Goal: Book appointment/travel/reservation

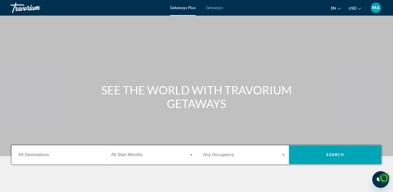
click at [213, 9] on span "Getaways" at bounding box center [214, 8] width 17 height 4
click at [41, 156] on span "All Destinations" at bounding box center [33, 154] width 31 height 4
click at [41, 156] on input "Destination All Destinations" at bounding box center [58, 155] width 81 height 6
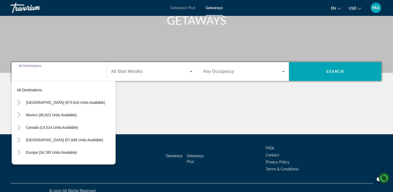
scroll to position [89, 0]
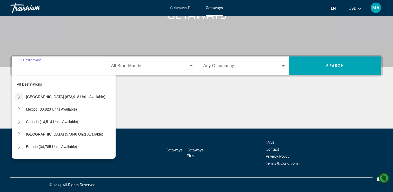
click at [22, 98] on mat-icon "Toggle United States (673,918 units available)" at bounding box center [18, 96] width 9 height 9
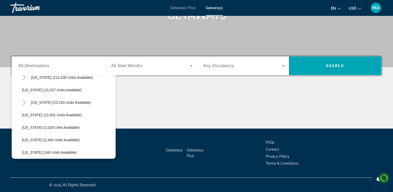
scroll to position [106, 0]
click at [56, 81] on span "Search widget" at bounding box center [72, 78] width 87 height 12
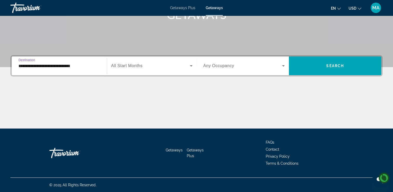
click at [37, 66] on input "**********" at bounding box center [58, 66] width 81 height 6
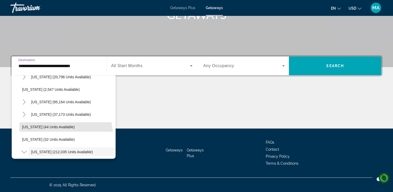
scroll to position [32, 0]
click at [25, 152] on icon "Toggle Florida (212,035 units available)" at bounding box center [24, 151] width 5 height 5
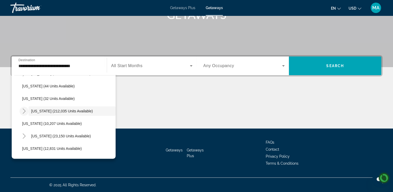
scroll to position [74, 0]
click at [26, 112] on mat-icon "Toggle Florida (212,035 units available)" at bounding box center [23, 110] width 9 height 9
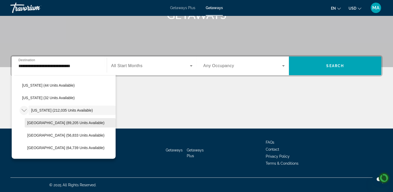
click at [54, 124] on span "Orlando & Disney Area (89,205 units available)" at bounding box center [65, 122] width 77 height 4
type input "**********"
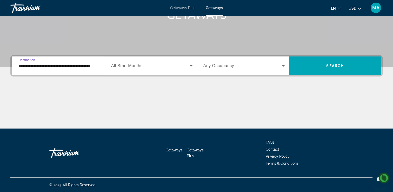
click at [191, 67] on icon "Search widget" at bounding box center [191, 66] width 6 height 6
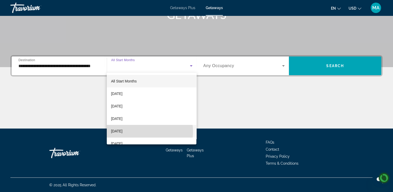
click at [140, 131] on mat-option "[DATE]" at bounding box center [152, 131] width 90 height 12
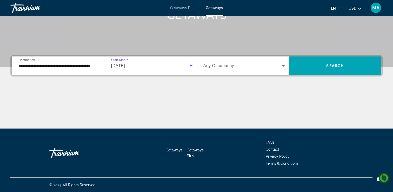
click at [283, 65] on icon "Search widget" at bounding box center [283, 65] width 3 height 1
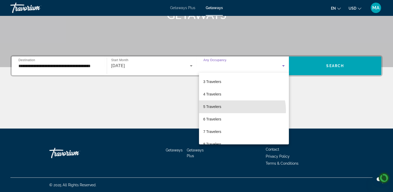
scroll to position [26, 0]
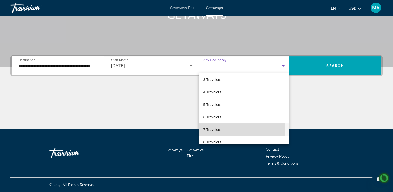
click at [222, 132] on mat-option "7 Travelers" at bounding box center [244, 129] width 90 height 12
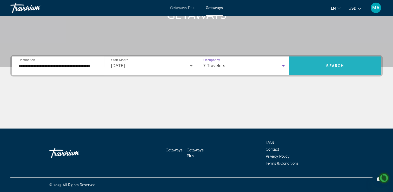
click at [335, 66] on span "Search" at bounding box center [335, 66] width 18 height 4
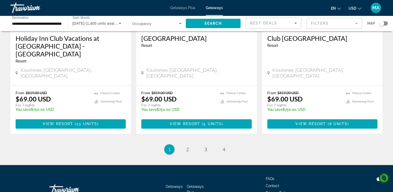
scroll to position [671, 0]
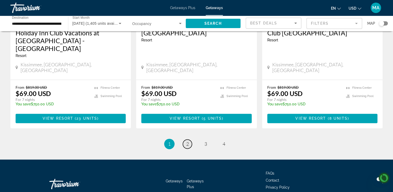
click at [188, 141] on span "2" at bounding box center [187, 144] width 3 height 6
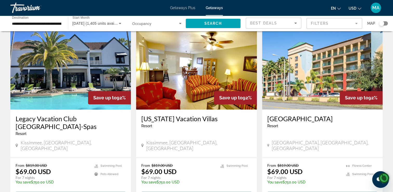
scroll to position [207, 0]
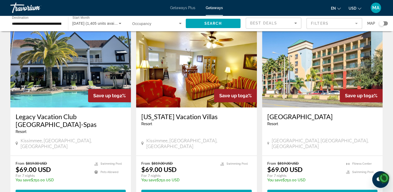
click at [323, 113] on h3 "Orlando's Sunshine Resort" at bounding box center [322, 116] width 110 height 8
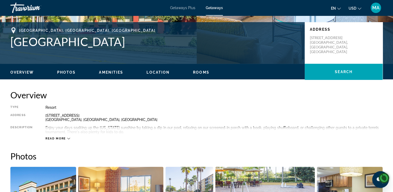
scroll to position [108, 0]
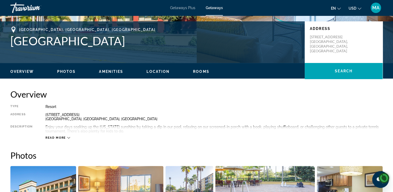
click at [68, 137] on icon "Main content" at bounding box center [68, 137] width 3 height 3
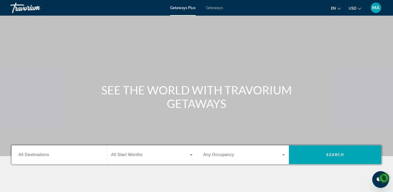
click at [212, 8] on span "Getaways" at bounding box center [214, 8] width 17 height 4
click at [49, 155] on span "All Destinations" at bounding box center [33, 154] width 31 height 4
click at [49, 155] on input "Destination All Destinations" at bounding box center [58, 155] width 81 height 6
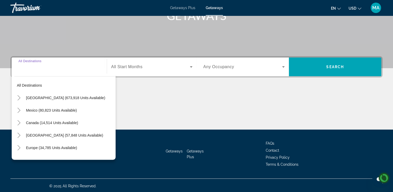
scroll to position [89, 0]
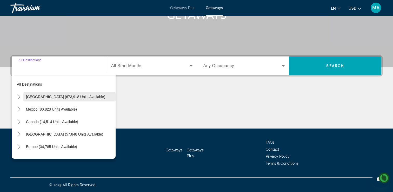
click at [32, 94] on span "[GEOGRAPHIC_DATA] (673,918 units available)" at bounding box center [65, 96] width 79 height 4
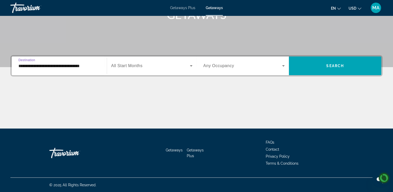
click at [61, 63] on input "**********" at bounding box center [58, 66] width 81 height 6
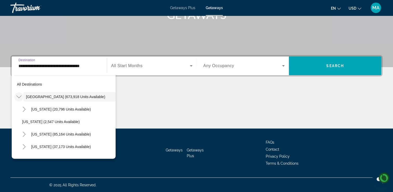
click at [18, 98] on icon "Toggle United States (673,918 units available)" at bounding box center [18, 96] width 5 height 5
click at [137, 105] on div "Main content" at bounding box center [196, 108] width 372 height 39
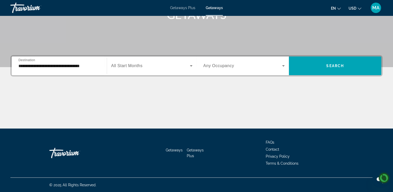
click at [33, 67] on input "**********" at bounding box center [58, 66] width 81 height 6
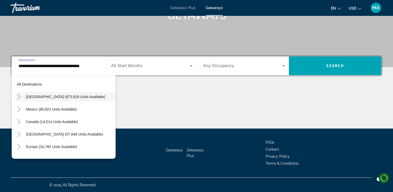
click at [17, 97] on icon "Toggle United States (673,918 units available)" at bounding box center [18, 96] width 5 height 5
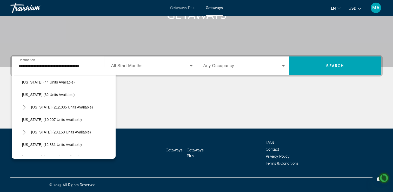
scroll to position [77, 0]
click at [23, 107] on icon "Toggle Florida (212,035 units available)" at bounding box center [24, 106] width 5 height 5
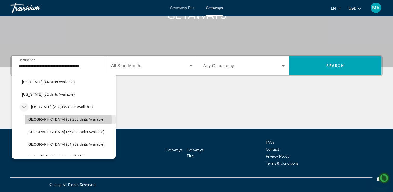
click at [46, 119] on span "Orlando & Disney Area (89,205 units available)" at bounding box center [65, 119] width 77 height 4
type input "**********"
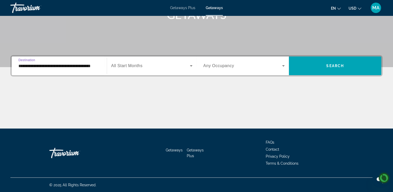
click at [191, 67] on icon "Search widget" at bounding box center [191, 66] width 6 height 6
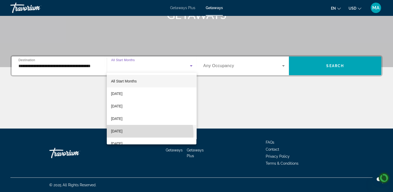
click at [140, 134] on mat-option "[DATE]" at bounding box center [152, 131] width 90 height 12
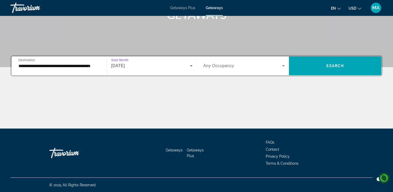
click at [282, 66] on icon "Search widget" at bounding box center [283, 66] width 6 height 6
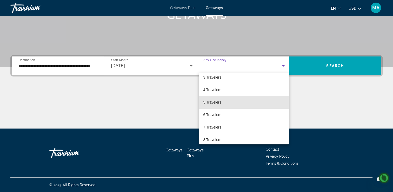
scroll to position [29, 0]
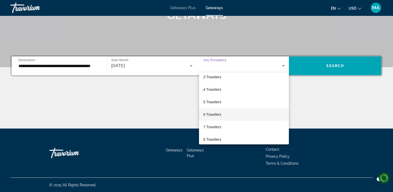
click at [217, 116] on span "6 Travelers" at bounding box center [212, 114] width 18 height 6
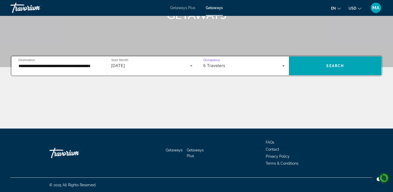
click at [283, 65] on icon "Search widget" at bounding box center [283, 65] width 3 height 1
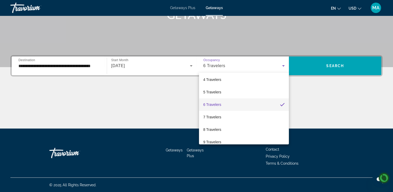
scroll to position [39, 0]
click at [216, 118] on span "7 Travelers" at bounding box center [212, 116] width 18 height 6
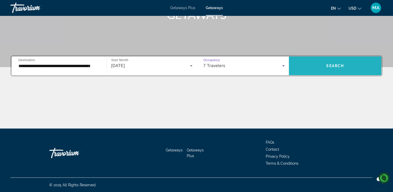
click at [344, 67] on span "Search widget" at bounding box center [335, 65] width 92 height 12
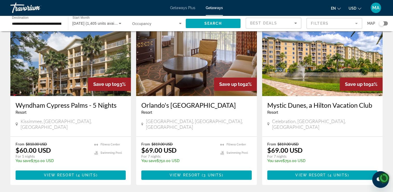
scroll to position [418, 0]
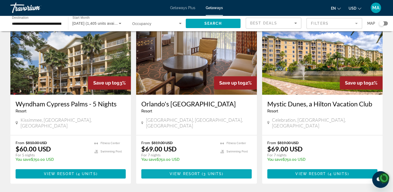
click at [194, 171] on span "View Resort" at bounding box center [184, 173] width 31 height 4
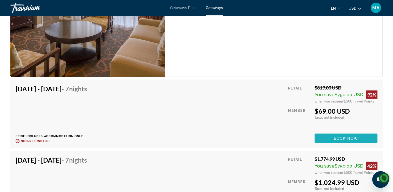
scroll to position [963, 0]
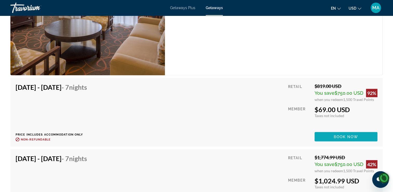
click at [357, 136] on span "Book now" at bounding box center [345, 136] width 25 height 4
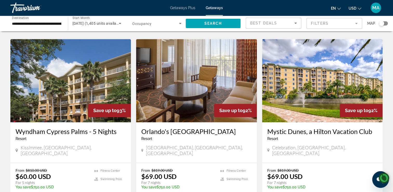
scroll to position [389, 0]
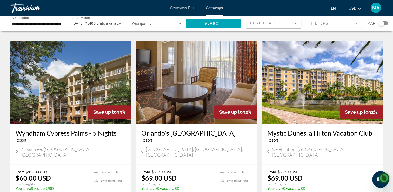
click at [207, 129] on h3 "Orlando's Sunshine Resort II" at bounding box center [196, 133] width 110 height 8
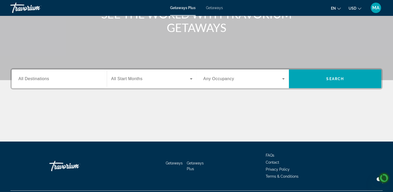
click at [40, 78] on span "All Destinations" at bounding box center [33, 78] width 31 height 4
click at [40, 78] on input "Destination All Destinations" at bounding box center [58, 79] width 81 height 6
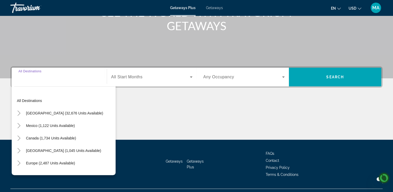
scroll to position [89, 0]
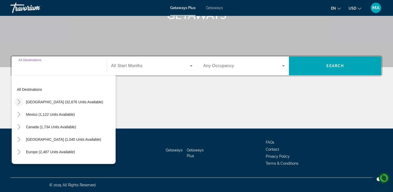
click at [16, 101] on icon "Toggle United States (32,676 units available)" at bounding box center [18, 101] width 5 height 5
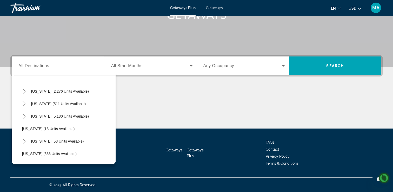
scroll to position [49, 0]
click at [19, 115] on span "Toggle Florida (5,180 units available)" at bounding box center [24, 115] width 12 height 12
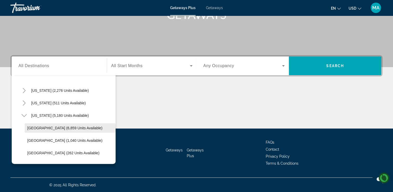
click at [25, 126] on span "Search widget" at bounding box center [70, 127] width 91 height 12
type input "**********"
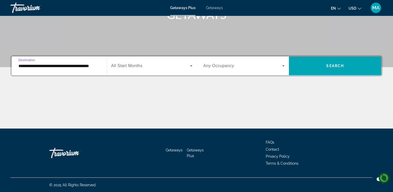
click at [191, 65] on icon "Search widget" at bounding box center [191, 65] width 3 height 1
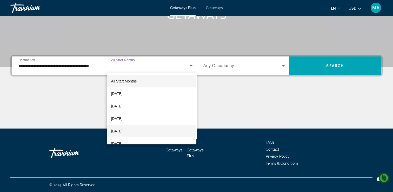
click at [139, 131] on mat-option "[DATE]" at bounding box center [152, 131] width 90 height 12
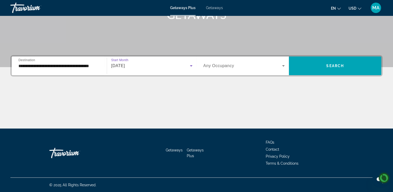
click at [283, 65] on icon "Search widget" at bounding box center [283, 65] width 3 height 1
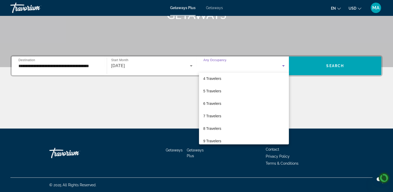
scroll to position [40, 0]
click at [214, 129] on span "8 Travelers" at bounding box center [212, 128] width 18 height 6
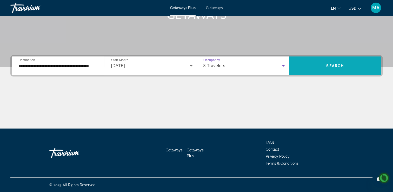
click at [350, 63] on span "Search widget" at bounding box center [335, 65] width 92 height 12
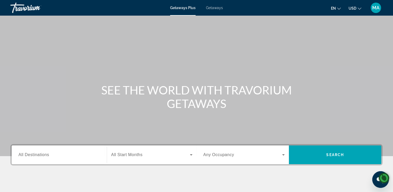
click at [32, 154] on span "All Destinations" at bounding box center [33, 154] width 31 height 4
click at [32, 154] on input "Destination All Destinations" at bounding box center [58, 155] width 81 height 6
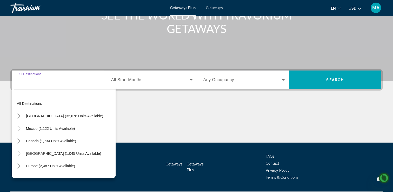
scroll to position [89, 0]
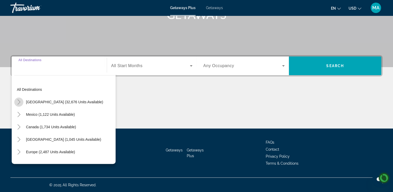
click at [14, 101] on mat-icon "Toggle United States (32,676 units available)" at bounding box center [18, 101] width 9 height 9
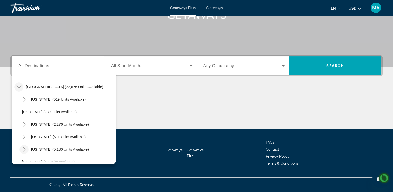
click at [20, 155] on span "Toggle Florida (5,180 units available)" at bounding box center [24, 149] width 12 height 12
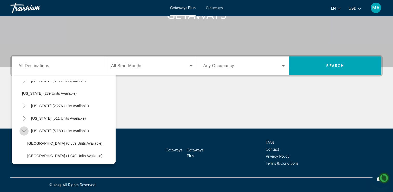
scroll to position [37, 0]
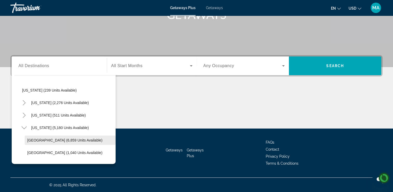
click at [35, 141] on span "[GEOGRAPHIC_DATA] (6,859 units available)" at bounding box center [64, 140] width 75 height 4
type input "**********"
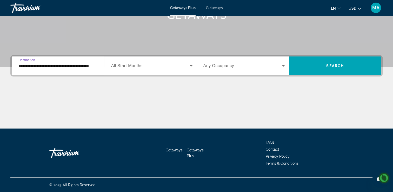
click at [191, 65] on icon "Search widget" at bounding box center [191, 65] width 3 height 1
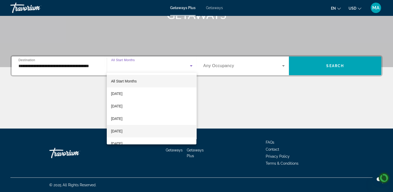
click at [138, 131] on mat-option "[DATE]" at bounding box center [152, 131] width 90 height 12
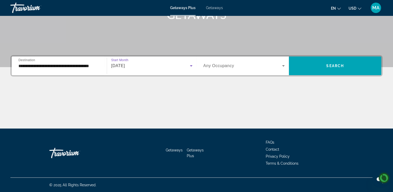
click at [283, 65] on icon "Search widget" at bounding box center [283, 65] width 3 height 1
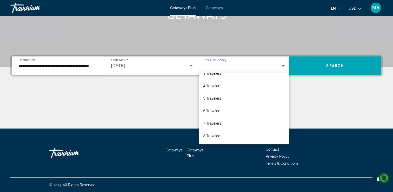
scroll to position [36, 0]
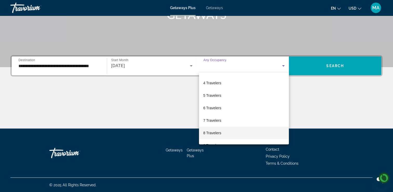
click at [223, 131] on mat-option "8 Travelers" at bounding box center [244, 132] width 90 height 12
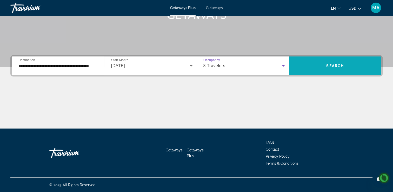
click at [361, 68] on span "Search widget" at bounding box center [335, 65] width 92 height 12
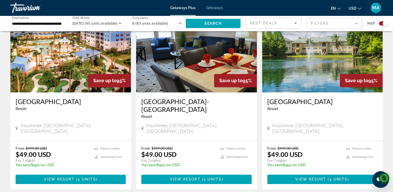
scroll to position [832, 0]
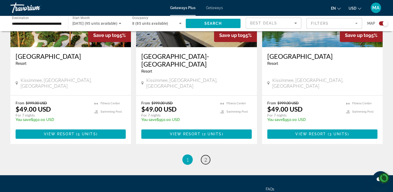
click at [209, 155] on link "page 2" at bounding box center [205, 159] width 9 height 9
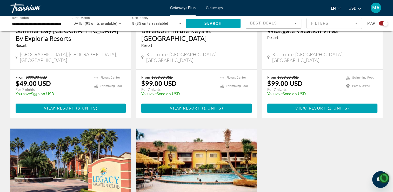
scroll to position [270, 0]
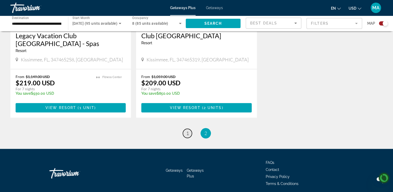
click at [187, 130] on span "1" at bounding box center [187, 133] width 3 height 6
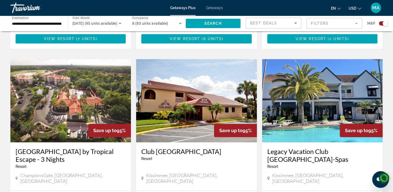
scroll to position [547, 0]
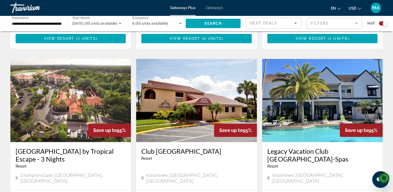
click at [343, 147] on h3 "Legacy Vacation Club [GEOGRAPHIC_DATA]-Spas" at bounding box center [322, 155] width 110 height 16
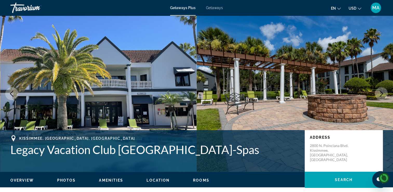
click at [374, 87] on button "Next image" at bounding box center [380, 93] width 13 height 13
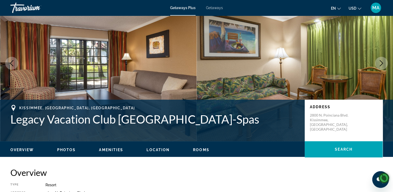
scroll to position [34, 0]
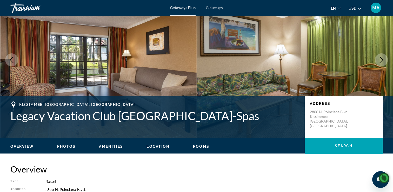
click at [380, 62] on icon "Next image" at bounding box center [381, 60] width 6 height 6
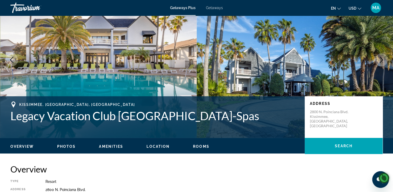
click at [381, 63] on button "Next image" at bounding box center [380, 59] width 13 height 13
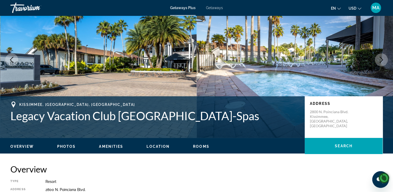
click at [382, 63] on button "Next image" at bounding box center [380, 59] width 13 height 13
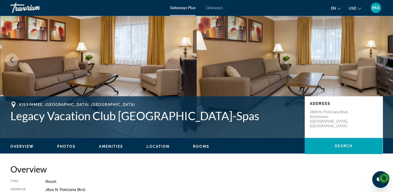
click at [383, 63] on button "Next image" at bounding box center [380, 59] width 13 height 13
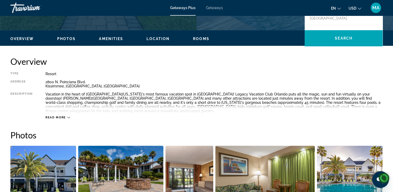
scroll to position [143, 0]
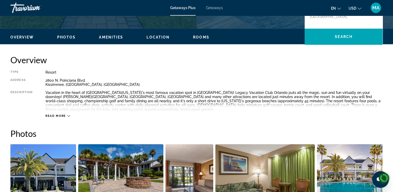
click at [54, 114] on span "Read more" at bounding box center [55, 115] width 21 height 3
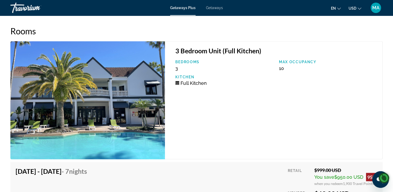
scroll to position [977, 0]
click at [59, 117] on img "Main content" at bounding box center [87, 100] width 154 height 118
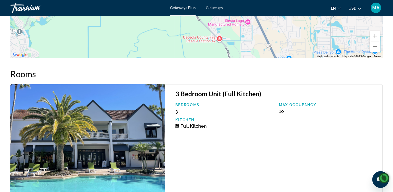
scroll to position [923, 0]
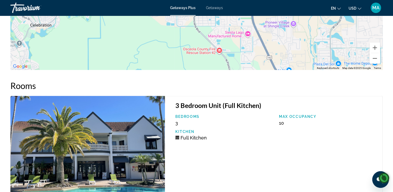
click at [231, 101] on h3 "3 Bedroom Unit (Full Kitchen)" at bounding box center [276, 105] width 202 height 8
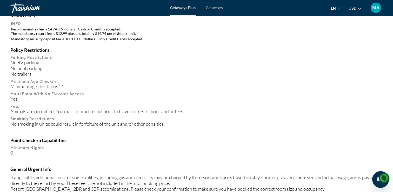
scroll to position [542, 0]
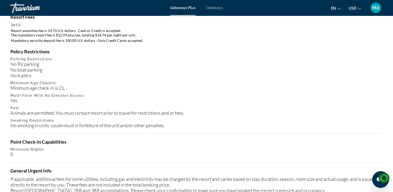
click at [1, 0] on mat-toolbar "Getaways Plus Getaways en English Español Français Italiano Português русский U…" at bounding box center [196, 8] width 393 height 16
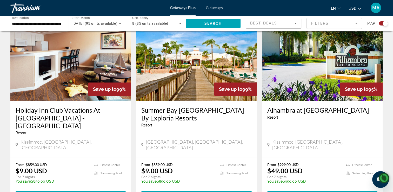
scroll to position [392, 0]
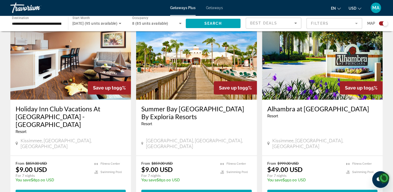
click at [60, 191] on span "View Resort" at bounding box center [59, 194] width 31 height 4
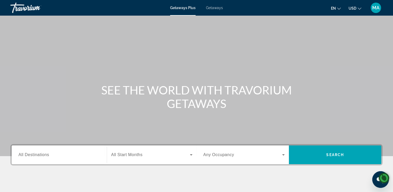
click at [41, 155] on span "All Destinations" at bounding box center [33, 154] width 31 height 4
click at [41, 155] on input "Destination All Destinations" at bounding box center [58, 155] width 81 height 6
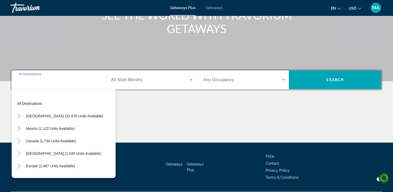
scroll to position [89, 0]
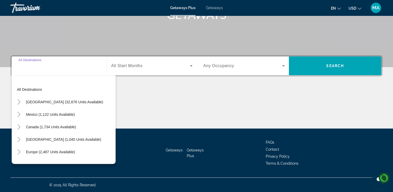
click at [13, 104] on div "All destinations United States (32,676 units available) Mexico (1,122 units ava…" at bounding box center [64, 117] width 104 height 91
click at [15, 106] on span "Toggle United States (32,676 units available)" at bounding box center [19, 101] width 12 height 12
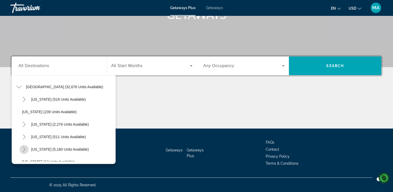
click at [20, 151] on mat-icon "Toggle Florida (5,180 units available)" at bounding box center [23, 149] width 9 height 9
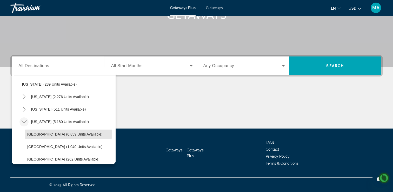
scroll to position [51, 0]
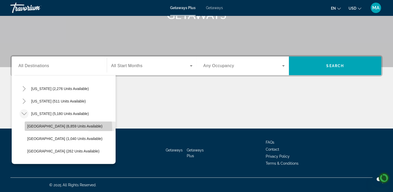
click at [34, 129] on span "Search widget" at bounding box center [70, 126] width 91 height 12
type input "**********"
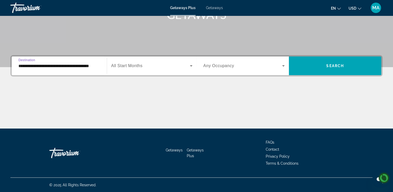
click at [191, 65] on icon "Search widget" at bounding box center [191, 65] width 3 height 1
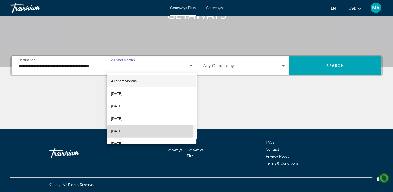
click at [139, 132] on mat-option "[DATE]" at bounding box center [152, 131] width 90 height 12
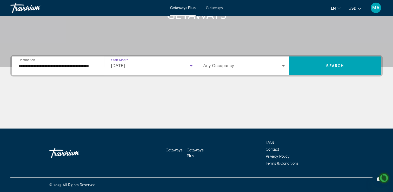
click at [283, 65] on icon "Search widget" at bounding box center [283, 65] width 3 height 1
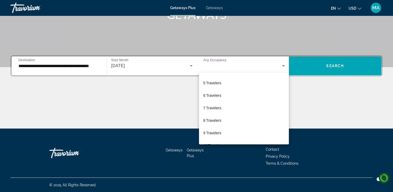
scroll to position [53, 0]
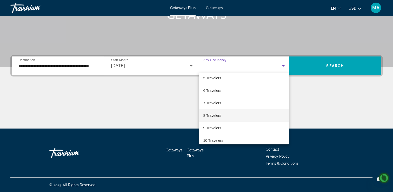
click at [215, 117] on span "8 Travelers" at bounding box center [212, 115] width 18 height 6
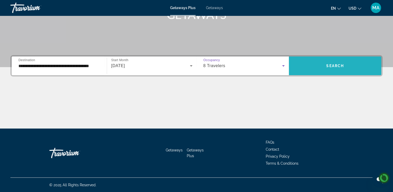
click at [344, 67] on span "Search widget" at bounding box center [335, 65] width 92 height 12
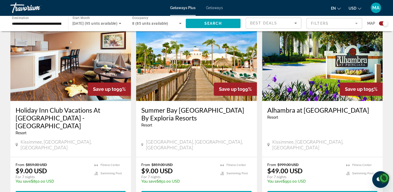
scroll to position [390, 0]
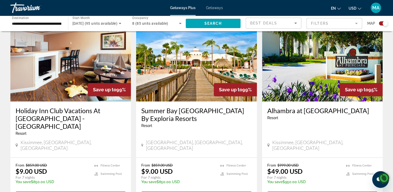
click at [28, 167] on p "$9.00 USD" at bounding box center [31, 171] width 31 height 8
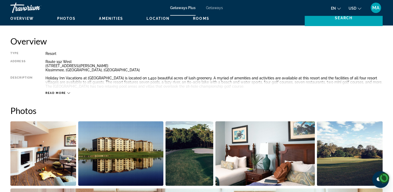
scroll to position [162, 0]
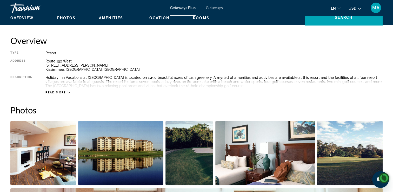
click at [52, 93] on span "Read more" at bounding box center [55, 92] width 21 height 3
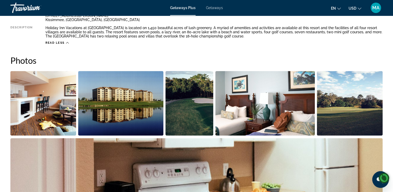
scroll to position [210, 0]
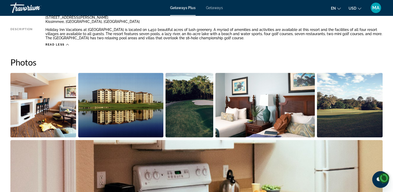
click at [35, 114] on img "Open full-screen image slider" at bounding box center [43, 105] width 66 height 64
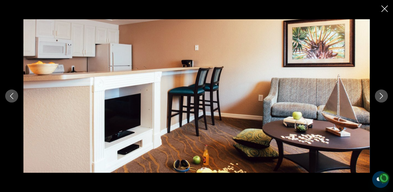
click at [381, 99] on button "Next image" at bounding box center [380, 95] width 13 height 13
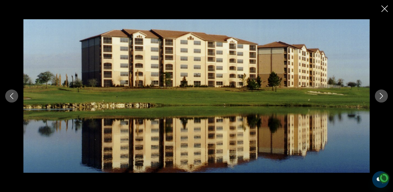
click at [380, 98] on icon "Next image" at bounding box center [380, 96] width 3 height 6
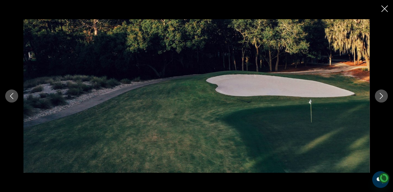
click at [379, 97] on icon "Next image" at bounding box center [381, 96] width 6 height 6
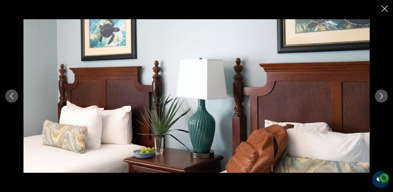
click at [377, 96] on button "Next image" at bounding box center [380, 95] width 13 height 13
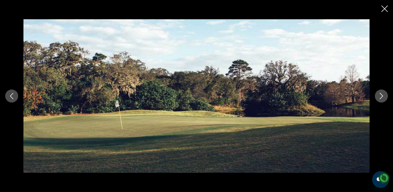
click at [378, 94] on icon "Next image" at bounding box center [381, 96] width 6 height 6
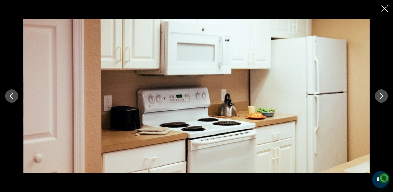
click at [378, 98] on icon "Next image" at bounding box center [381, 96] width 6 height 6
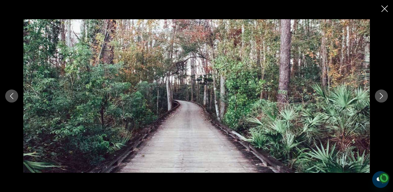
click at [380, 97] on icon "Next image" at bounding box center [381, 96] width 6 height 6
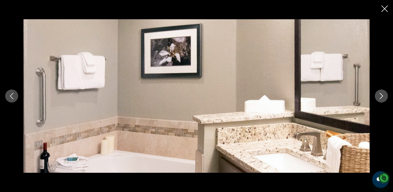
click at [378, 95] on icon "Next image" at bounding box center [381, 96] width 6 height 6
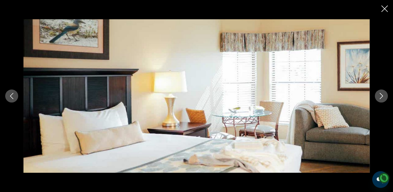
click at [378, 96] on icon "Next image" at bounding box center [381, 96] width 6 height 6
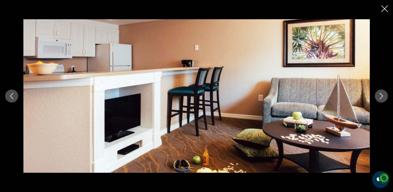
click at [378, 94] on icon "Next image" at bounding box center [381, 96] width 6 height 6
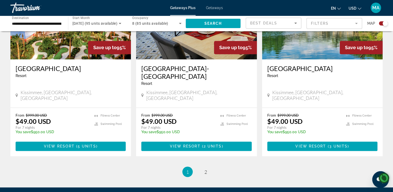
scroll to position [832, 0]
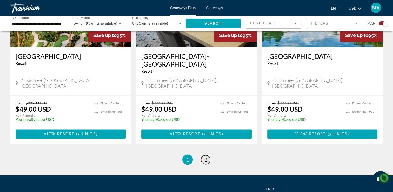
click at [205, 156] on span "2" at bounding box center [205, 159] width 3 height 6
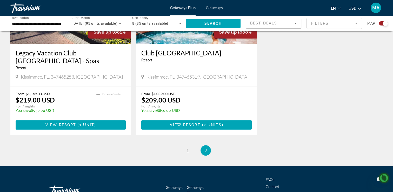
scroll to position [463, 0]
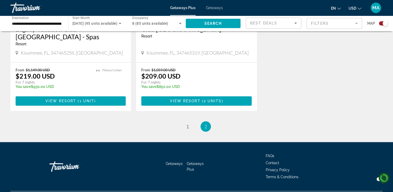
click at [187, 123] on span "1" at bounding box center [187, 126] width 3 height 6
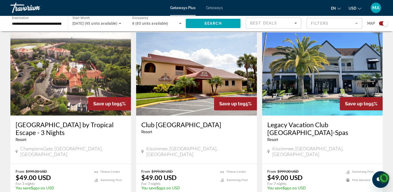
scroll to position [578, 0]
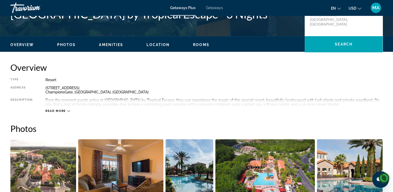
scroll to position [137, 0]
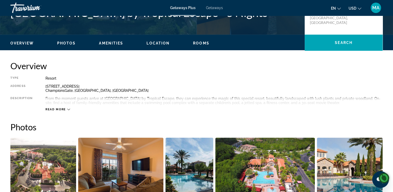
click at [65, 109] on span "Read more" at bounding box center [55, 108] width 21 height 3
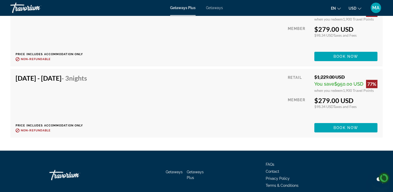
scroll to position [1725, 0]
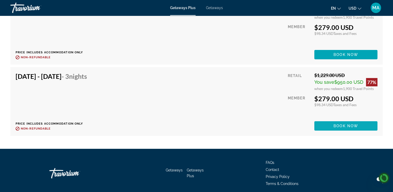
click at [363, 129] on span "Main content" at bounding box center [345, 125] width 63 height 12
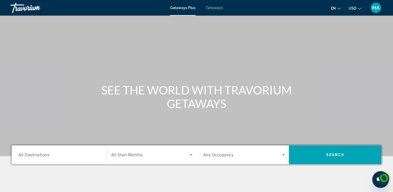
click at [211, 7] on span "Getaways" at bounding box center [214, 8] width 17 height 4
click at [181, 12] on div "Getaways Plus Getaways en English Español Français Italiano Português русский U…" at bounding box center [196, 7] width 393 height 13
click at [187, 8] on span "Getaways Plus" at bounding box center [182, 8] width 25 height 4
click at [30, 155] on span "All Destinations" at bounding box center [33, 154] width 31 height 5
click at [30, 155] on input "Destination All Destinations" at bounding box center [58, 155] width 81 height 6
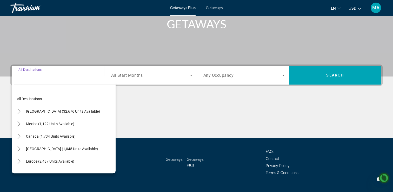
scroll to position [89, 0]
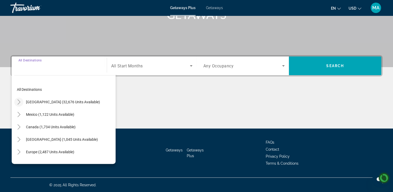
click at [16, 103] on icon "Toggle United States (32,676 units available)" at bounding box center [18, 101] width 5 height 5
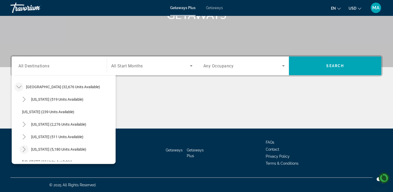
click at [20, 148] on mat-icon "Toggle Florida (5,180 units available)" at bounding box center [23, 149] width 9 height 9
click at [18, 150] on span "Toggle Florida (5,180 units available)" at bounding box center [24, 149] width 12 height 12
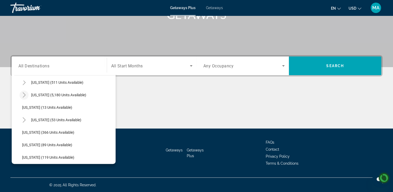
scroll to position [70, 0]
click at [25, 96] on icon "Toggle Florida (5,180 units available)" at bounding box center [24, 94] width 5 height 5
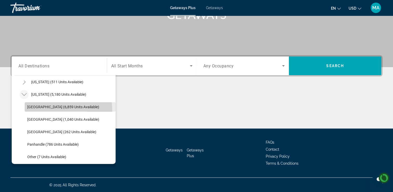
click at [33, 111] on span "Search widget" at bounding box center [70, 106] width 91 height 12
type input "**********"
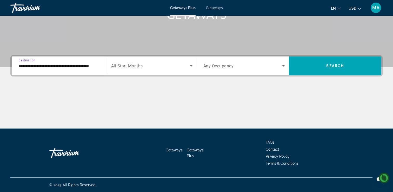
click at [191, 65] on icon "Search widget" at bounding box center [191, 65] width 3 height 1
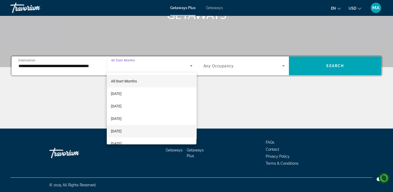
click at [138, 129] on mat-option "[DATE]" at bounding box center [152, 131] width 90 height 12
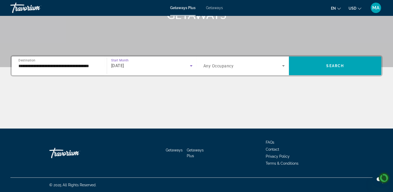
click at [283, 65] on icon "Search widget" at bounding box center [283, 65] width 3 height 1
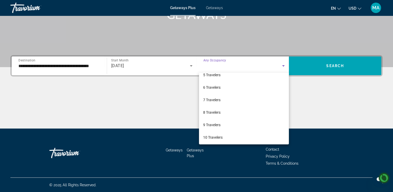
scroll to position [57, 0]
click at [219, 111] on span "8 Travelers" at bounding box center [211, 111] width 17 height 6
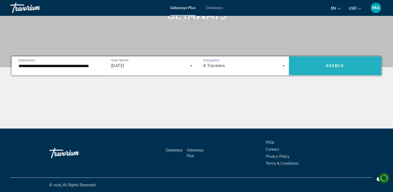
click at [351, 64] on span "Search widget" at bounding box center [335, 65] width 92 height 12
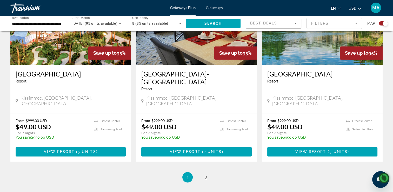
scroll to position [832, 0]
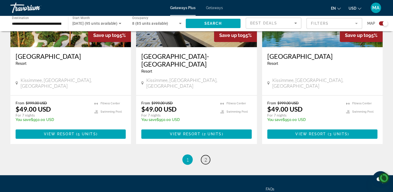
click at [208, 155] on link "page 2" at bounding box center [205, 159] width 9 height 9
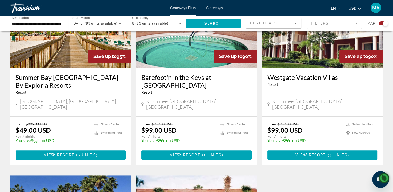
scroll to position [227, 0]
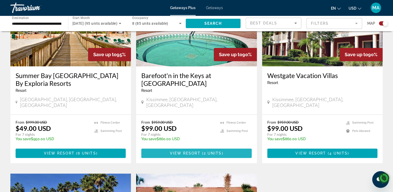
click at [180, 151] on span "View Resort" at bounding box center [184, 153] width 31 height 4
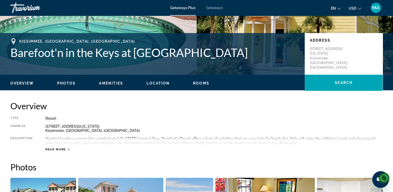
scroll to position [98, 0]
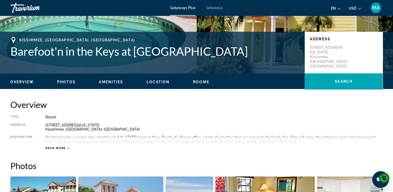
click at [57, 148] on span "Read more" at bounding box center [55, 147] width 21 height 3
